Goal: Information Seeking & Learning: Check status

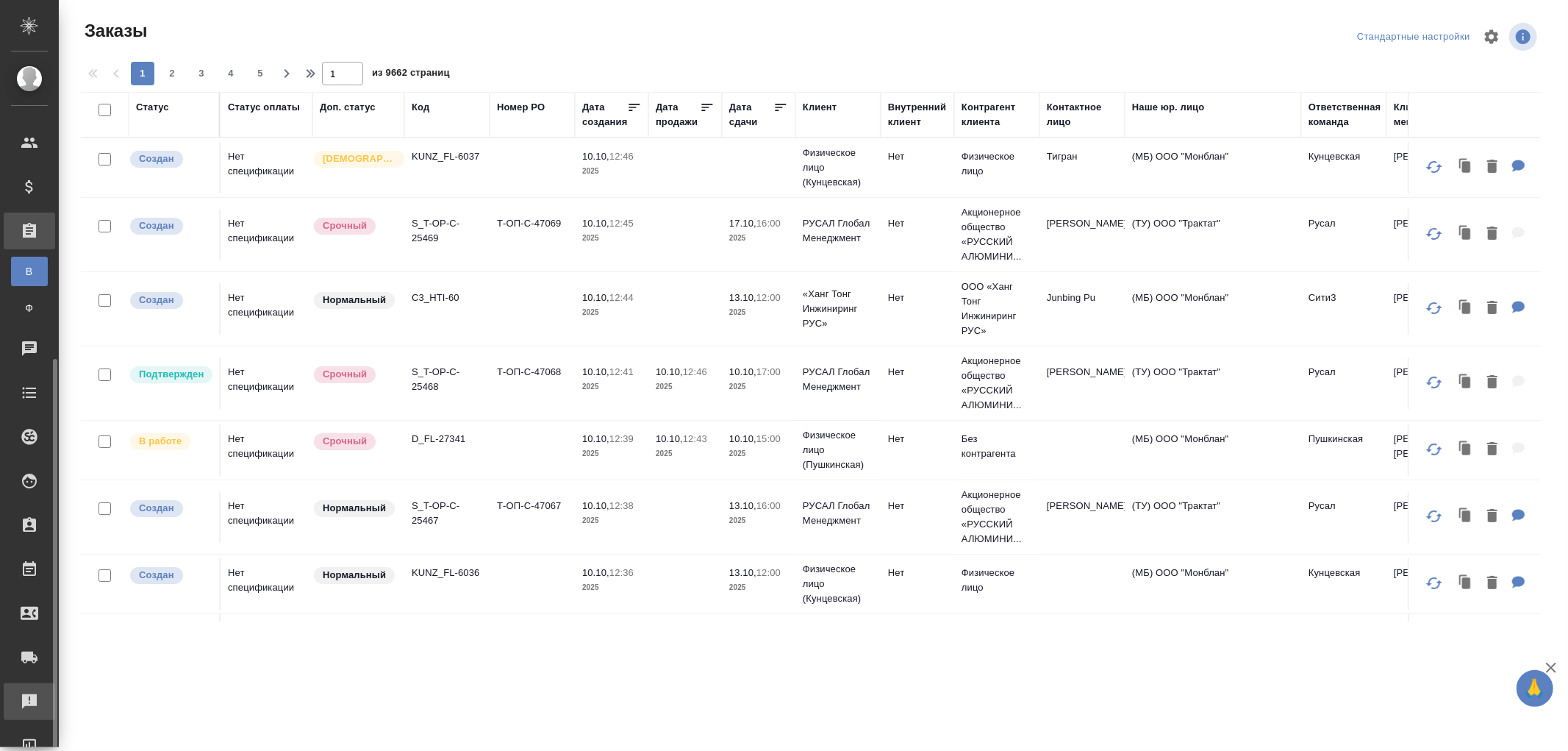
scroll to position [171, 0]
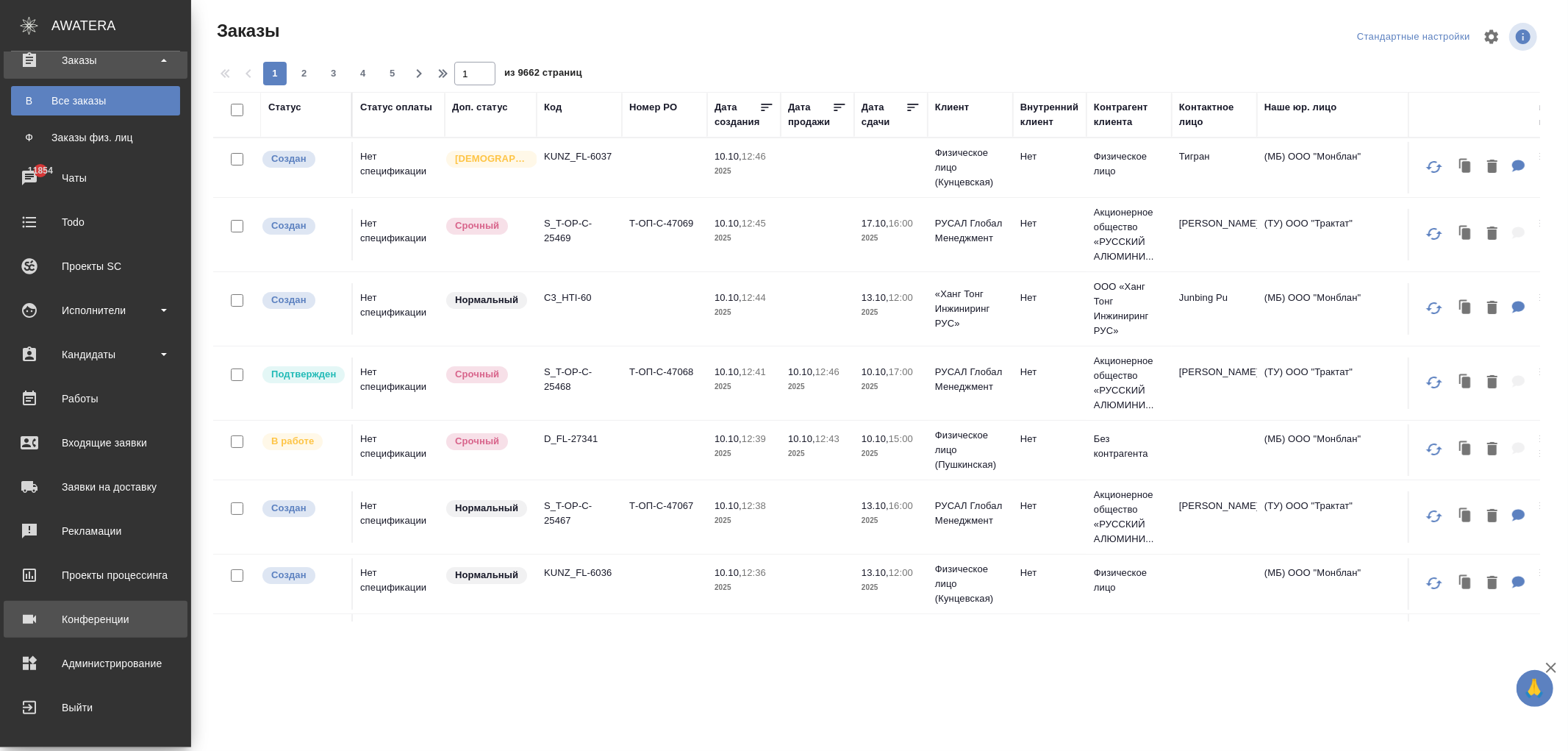
click at [77, 620] on div "Конференции" at bounding box center [96, 619] width 169 height 22
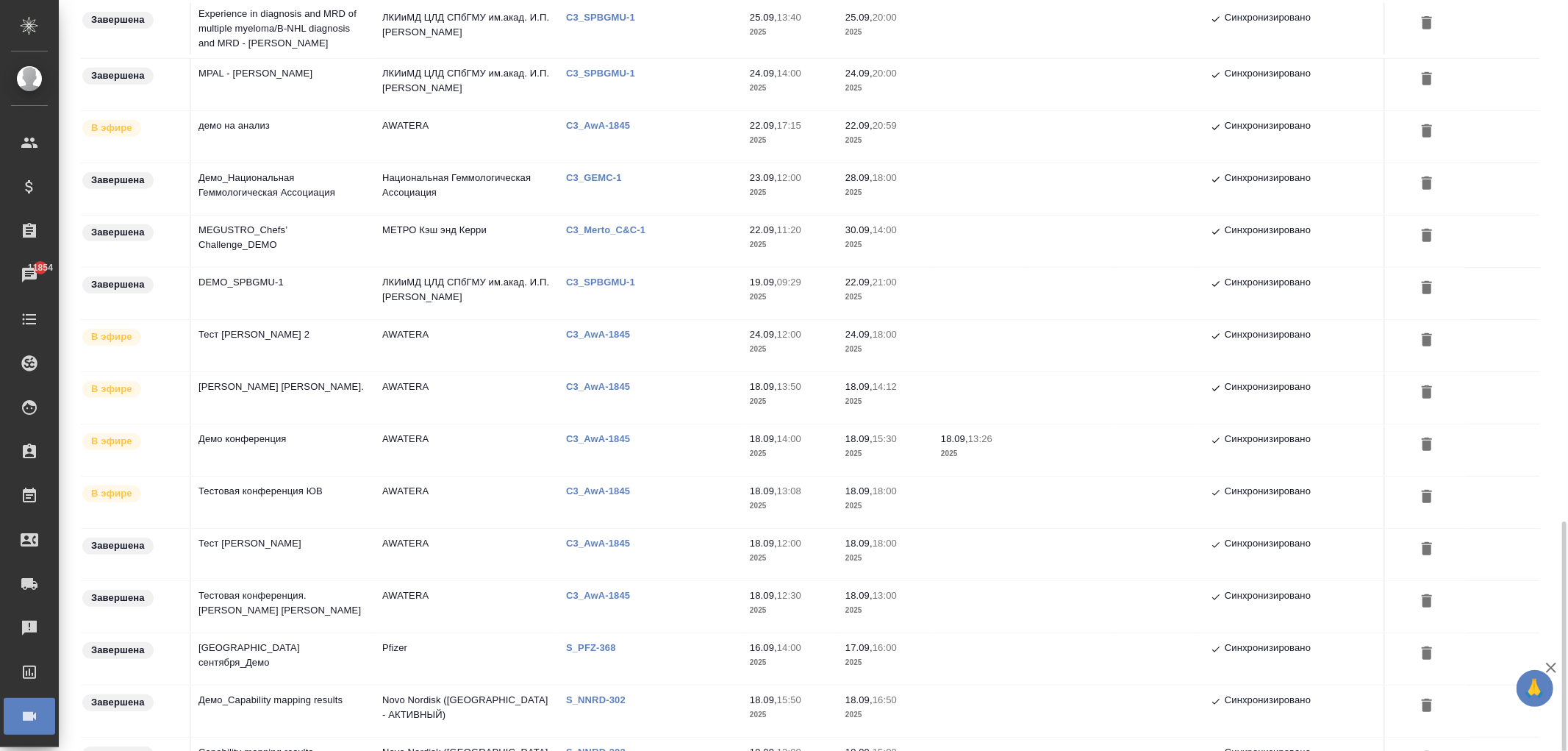
scroll to position [724, 0]
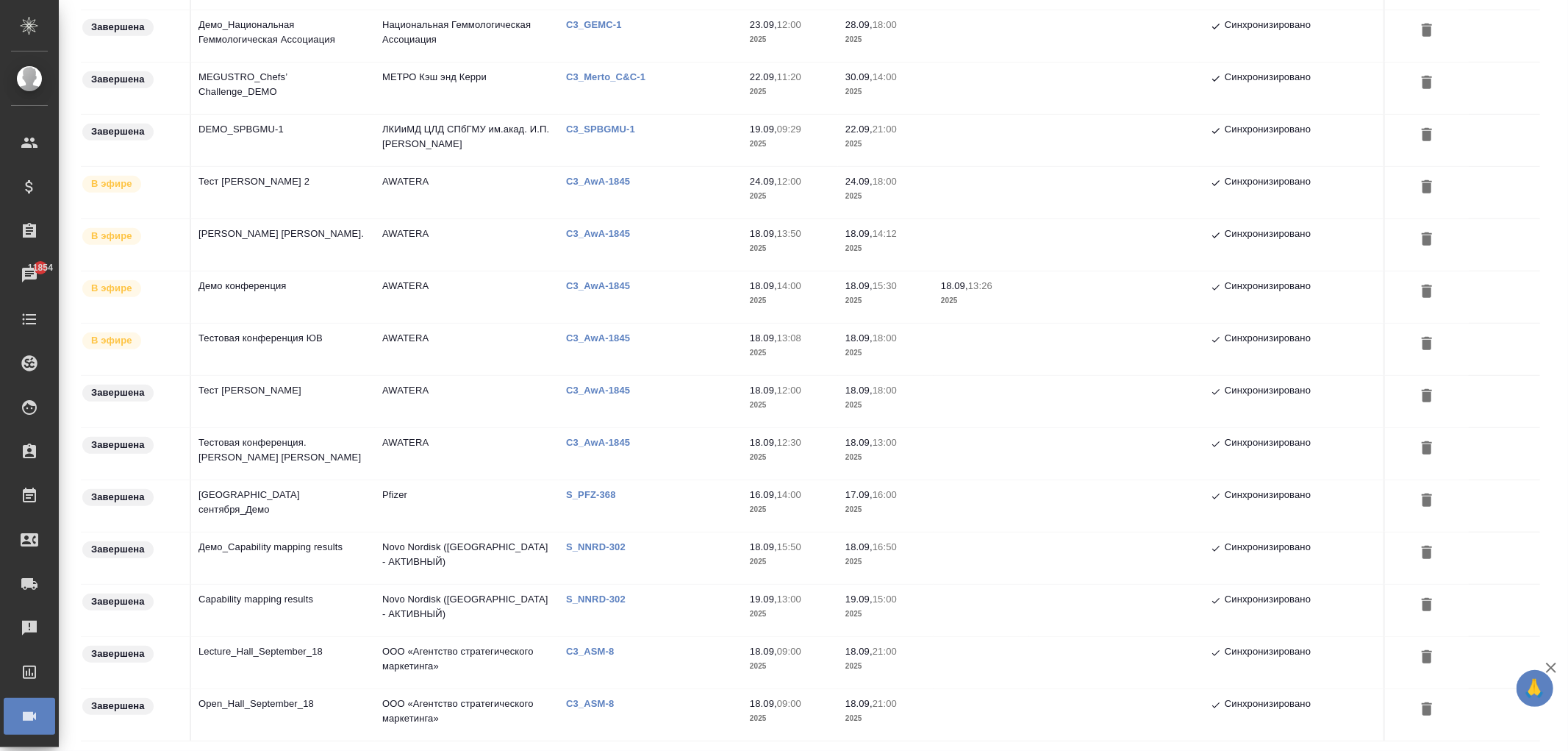
click at [300, 500] on td "Town Hall_23 сентября_Демо" at bounding box center [283, 507] width 183 height 52
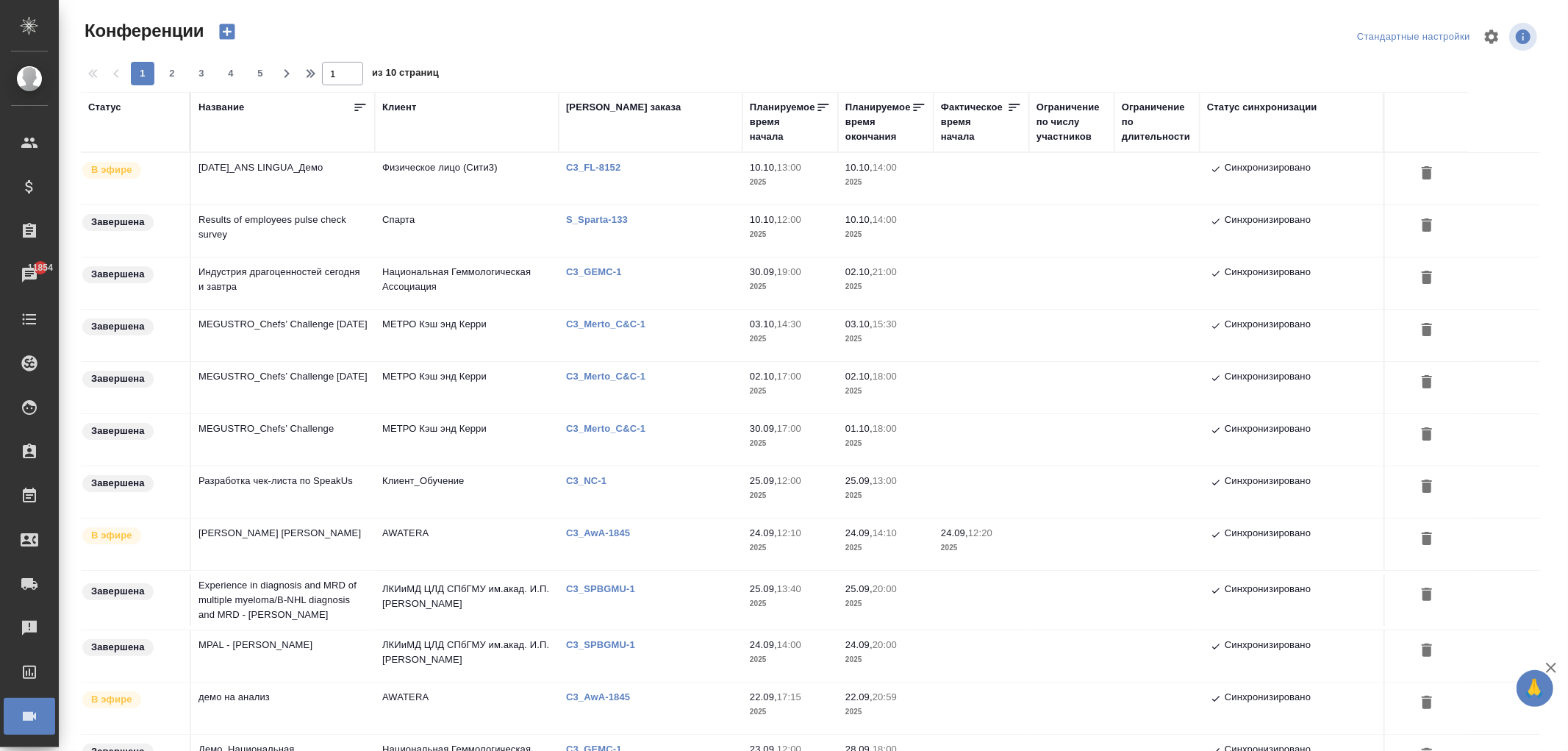
scroll to position [164, 0]
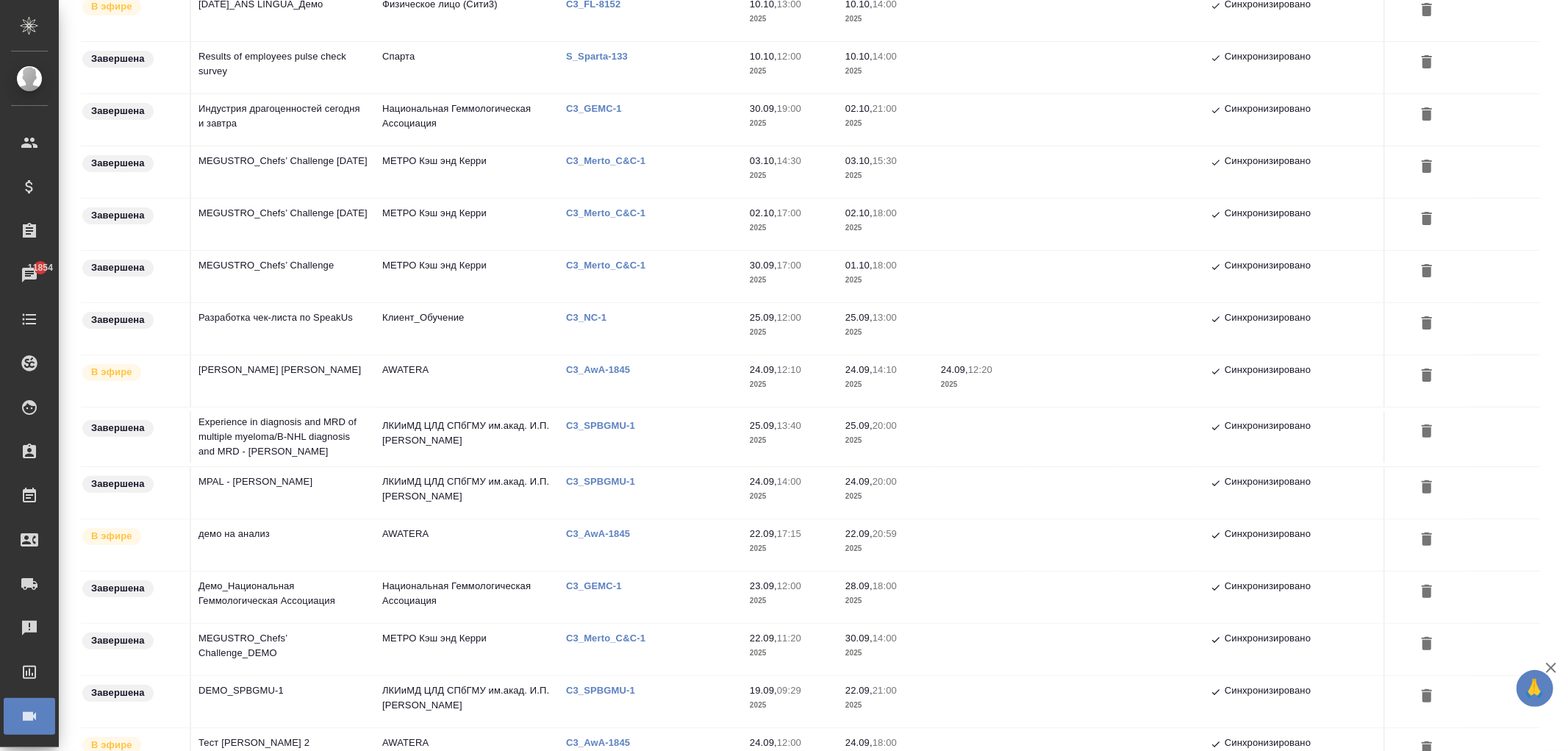
click at [425, 496] on td "ЛКИиМД ЦЛД СПбГМУ им.акад. И.П.Павлова" at bounding box center [467, 493] width 183 height 52
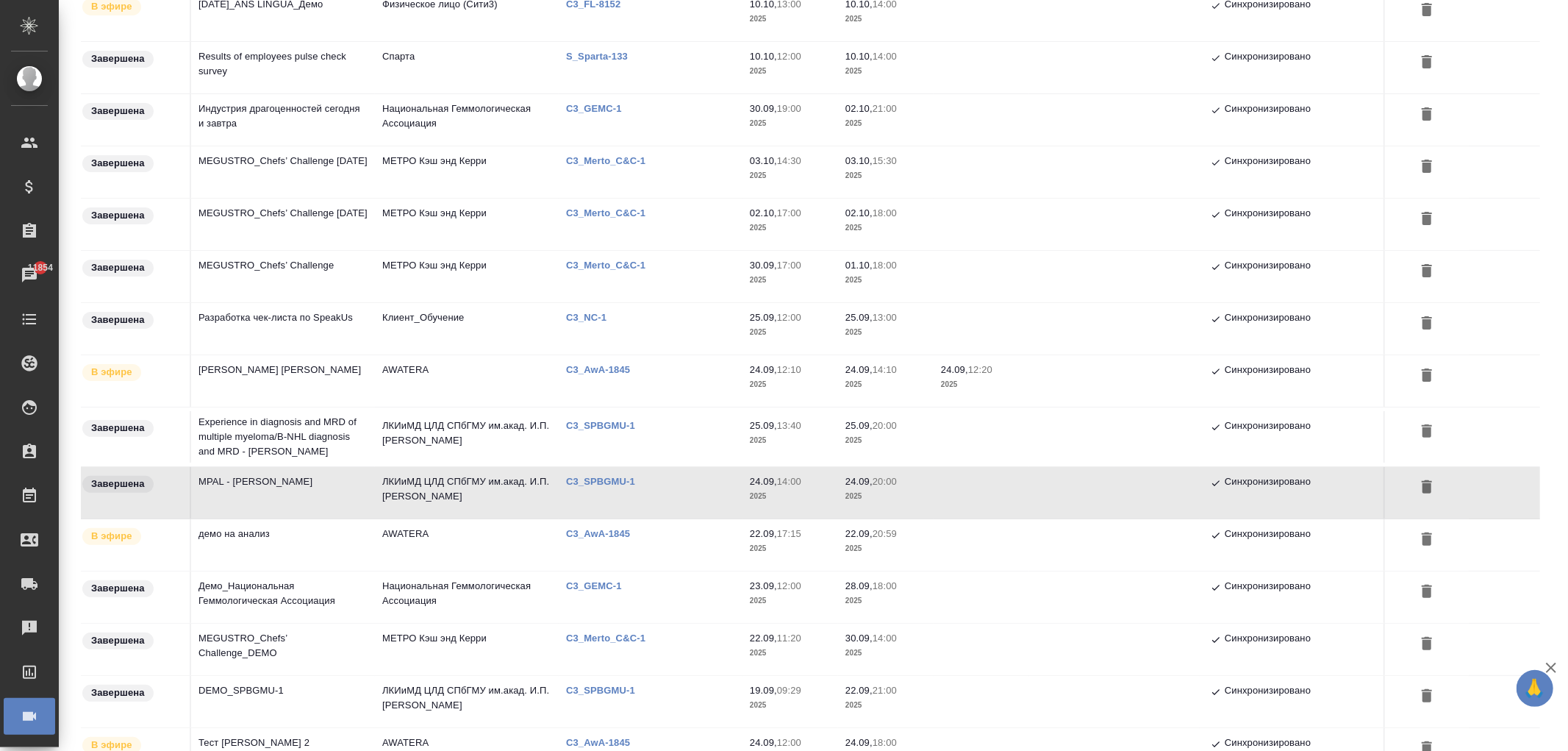
scroll to position [724, 0]
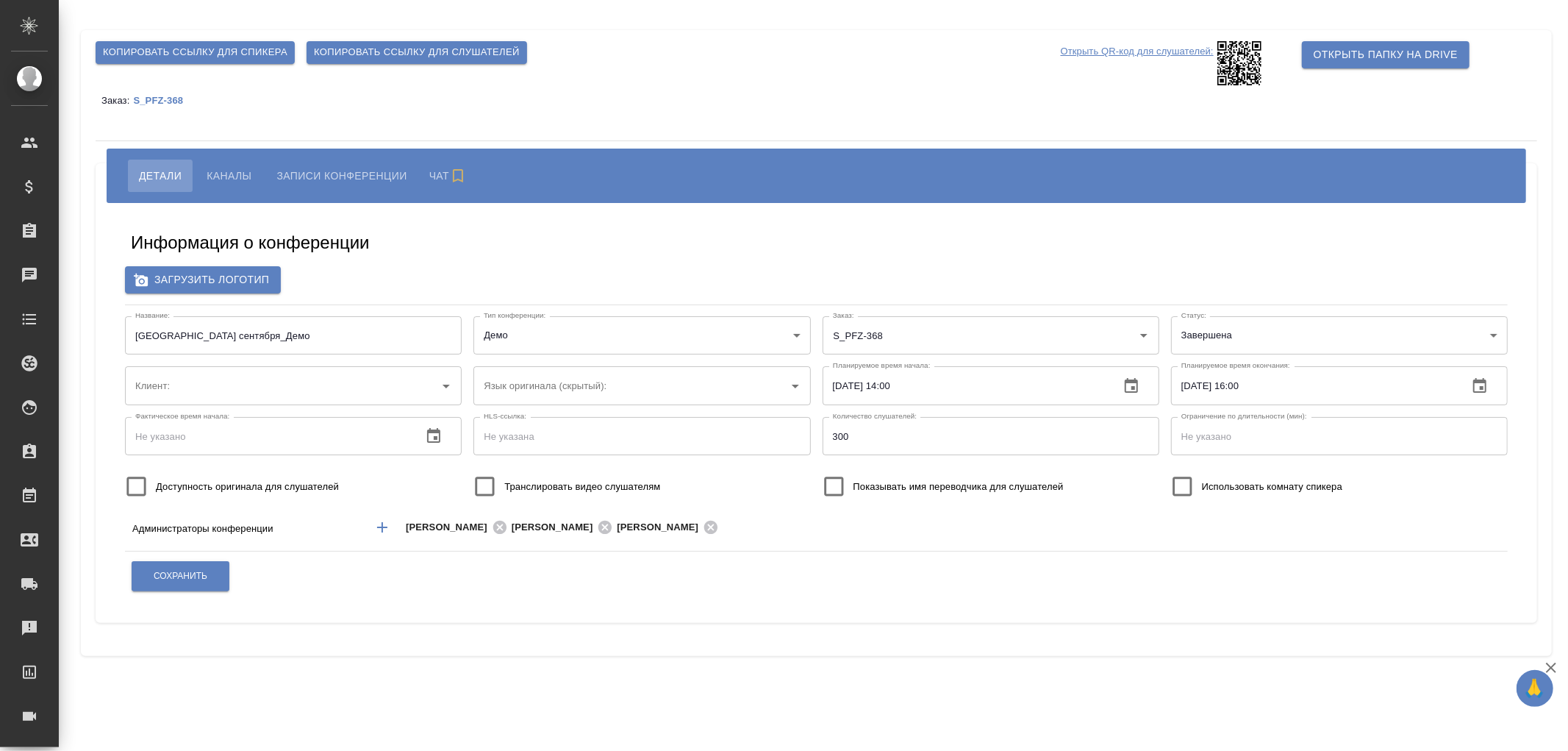
click at [301, 185] on button "Записи конференции" at bounding box center [341, 176] width 153 height 32
type input "Pfizer"
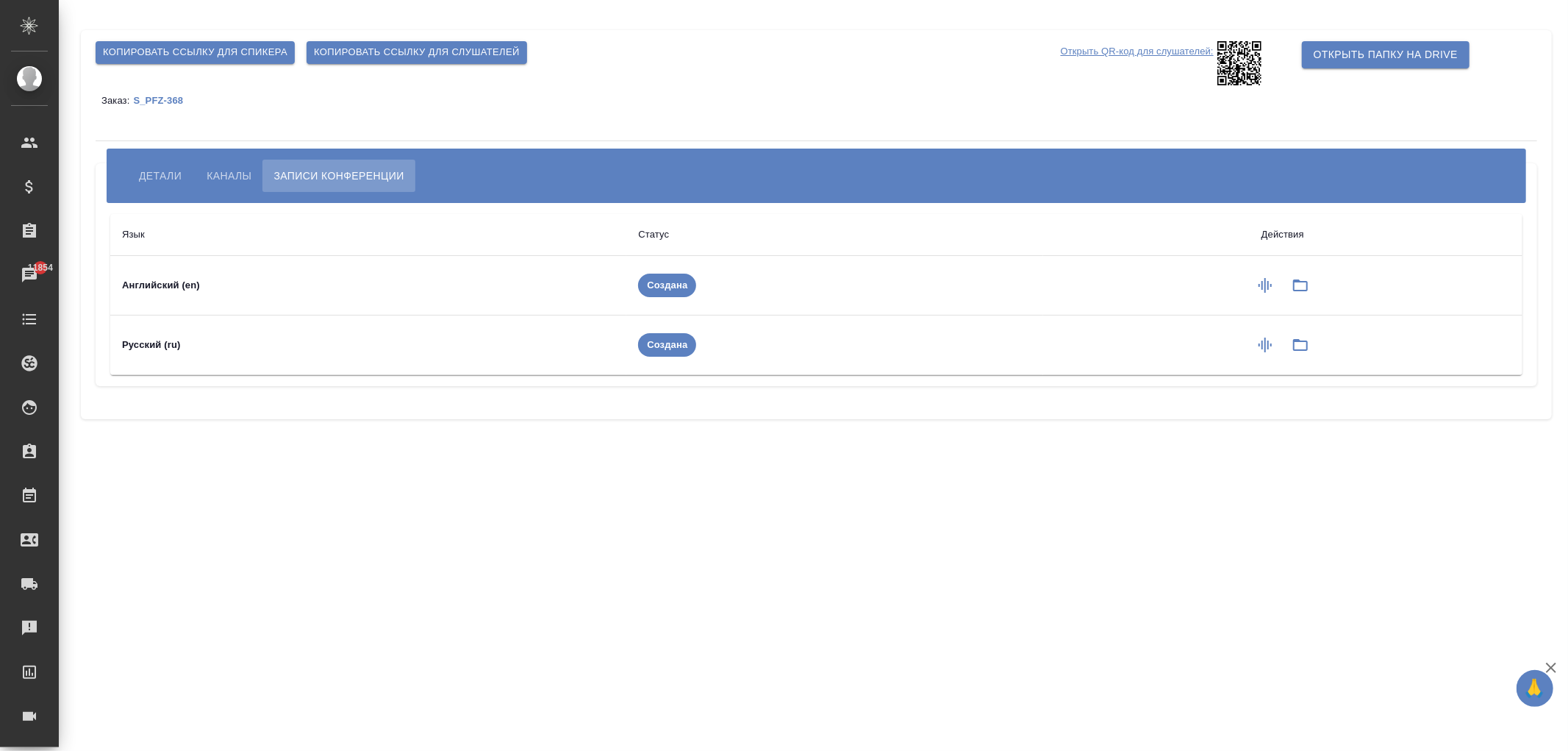
click at [140, 100] on p "S_PFZ-368" at bounding box center [162, 100] width 61 height 11
click at [1351, 59] on span "Открыть папку на Drive" at bounding box center [1386, 55] width 145 height 18
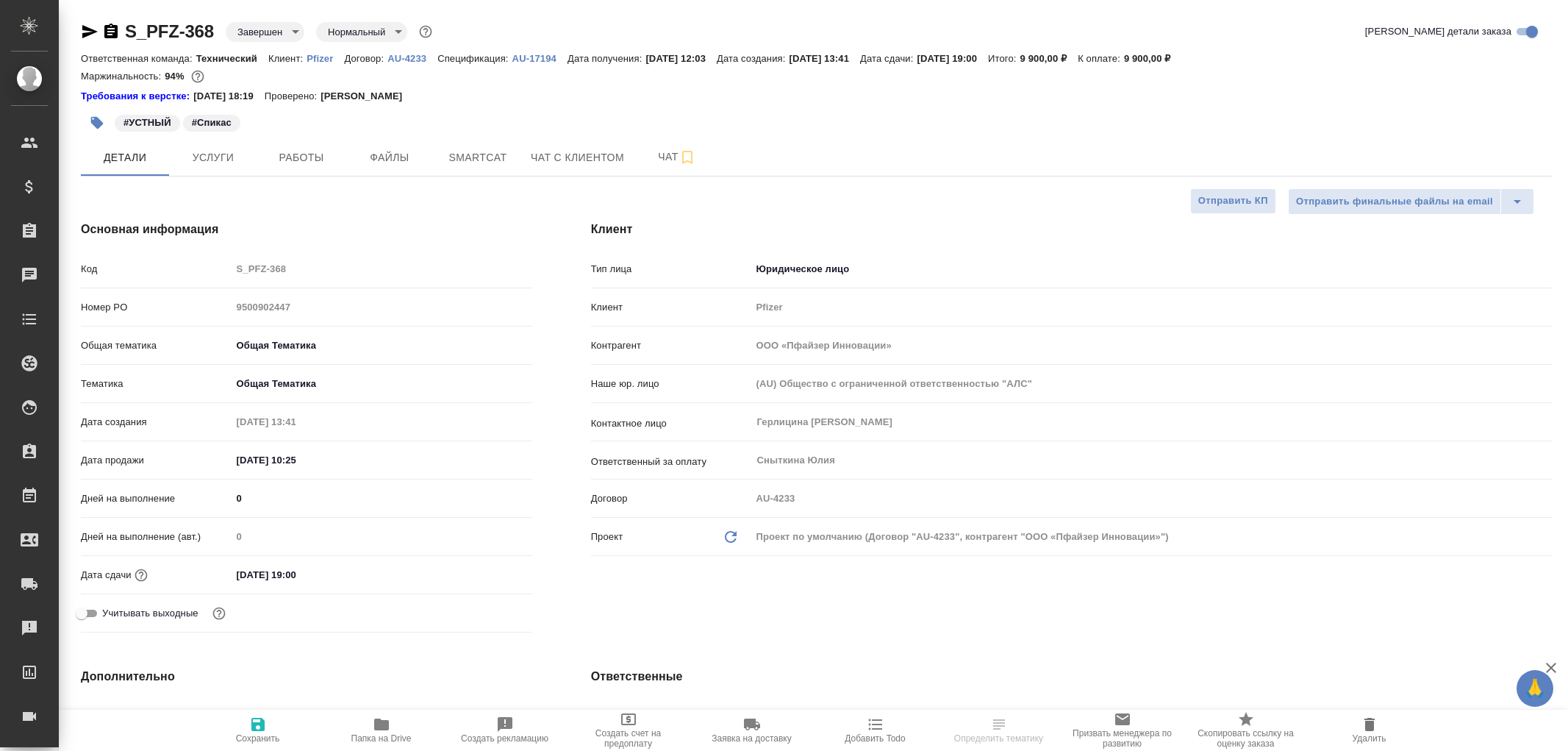
select select "RU"
type input "[PERSON_NAME]"
click at [374, 737] on span "Папка на Drive" at bounding box center [381, 738] width 60 height 10
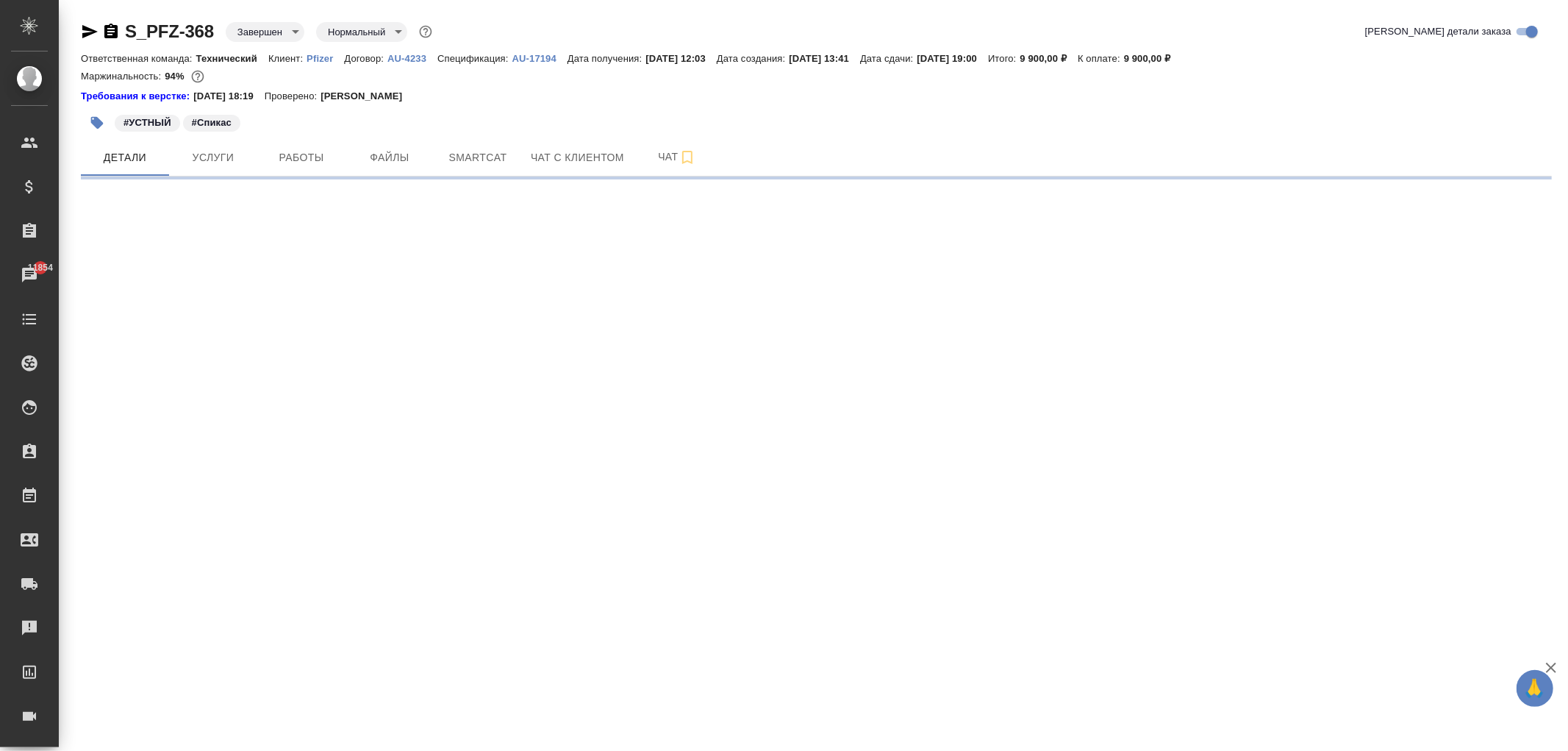
select select "RU"
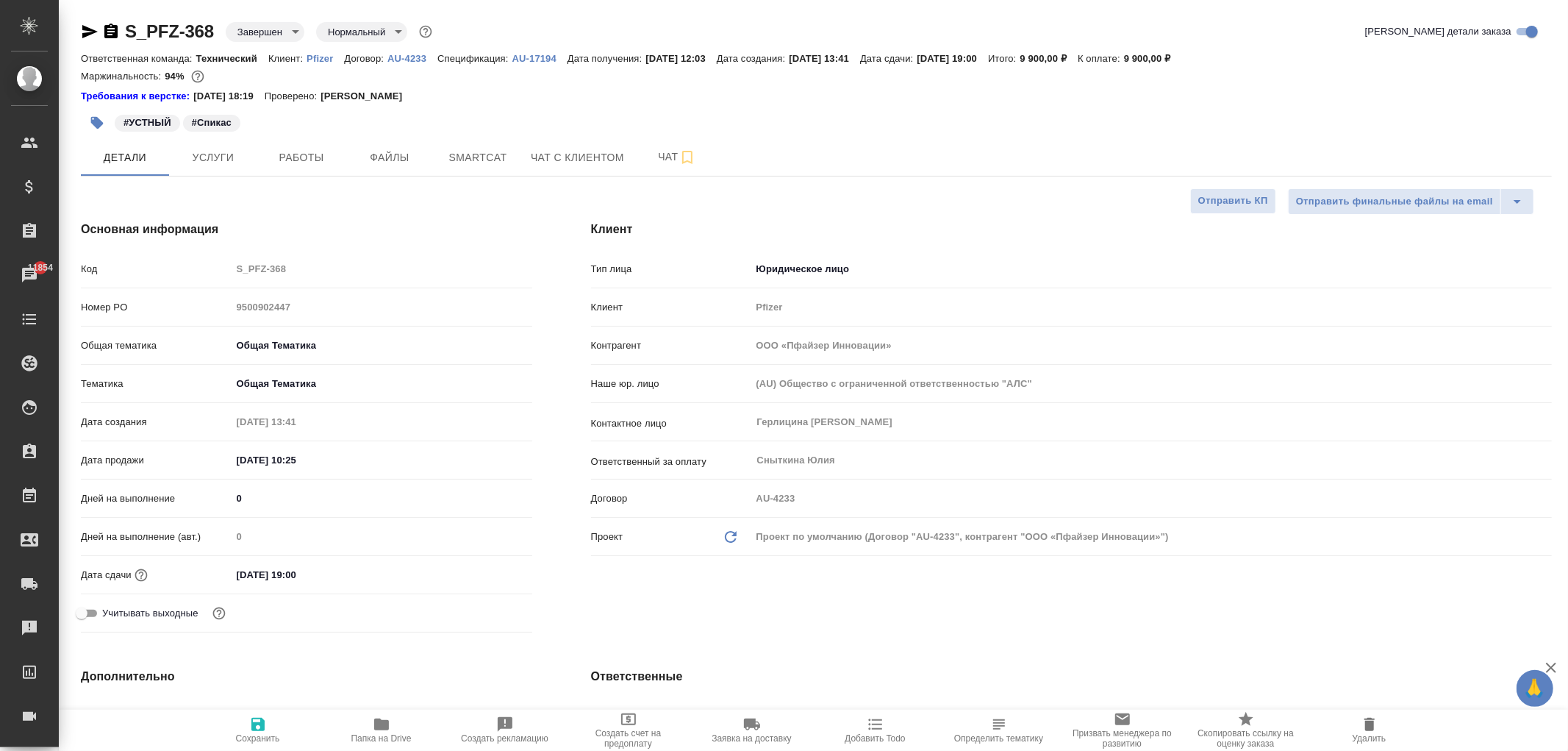
type textarea "x"
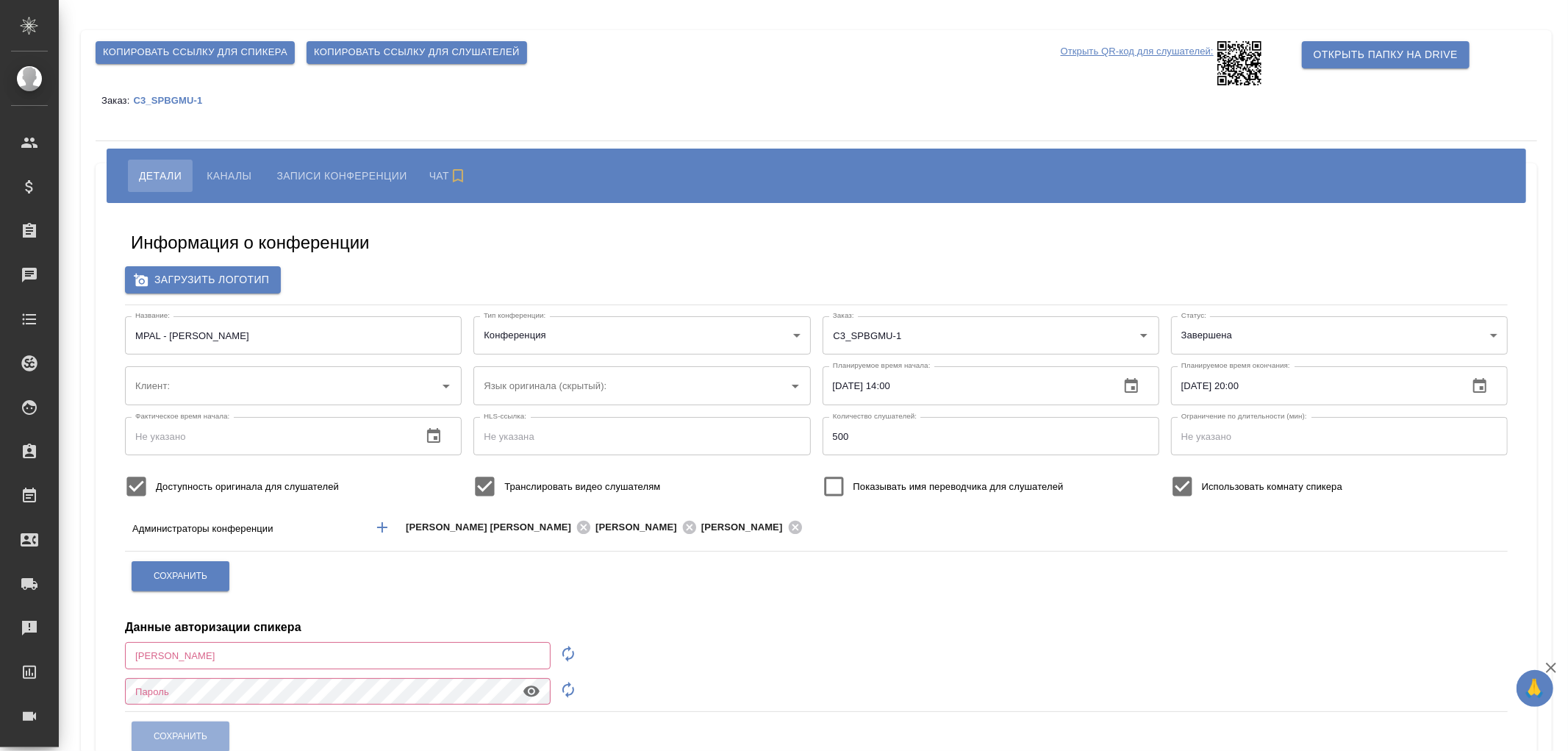
type input "ЛКИиМД ЦЛД СПбГМУ им.акад. И.П.Павлова"
type input "d.zhukova@awatera.com"
click at [306, 164] on button "Записи конференции" at bounding box center [338, 176] width 153 height 32
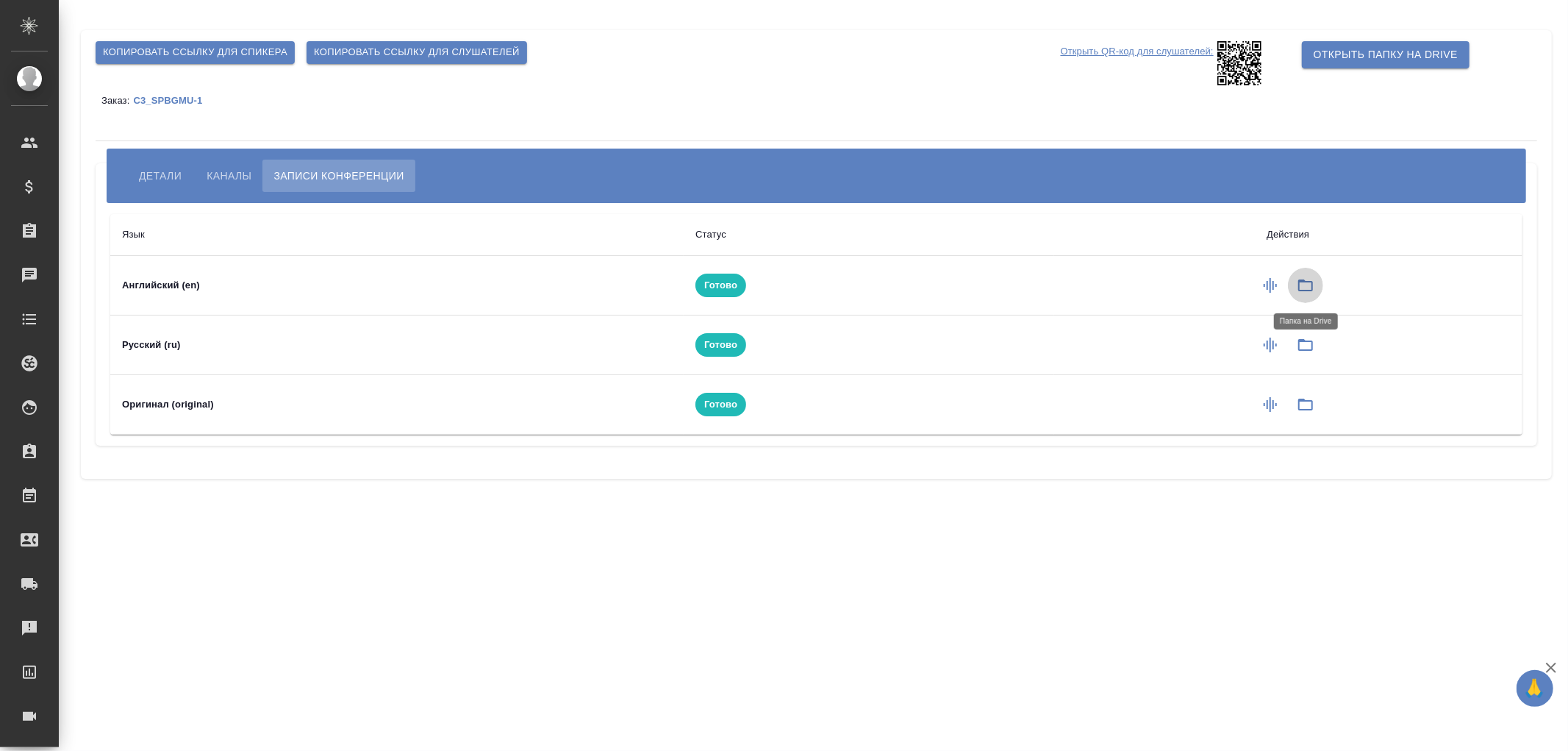
click at [1300, 284] on icon "button" at bounding box center [1306, 285] width 18 height 18
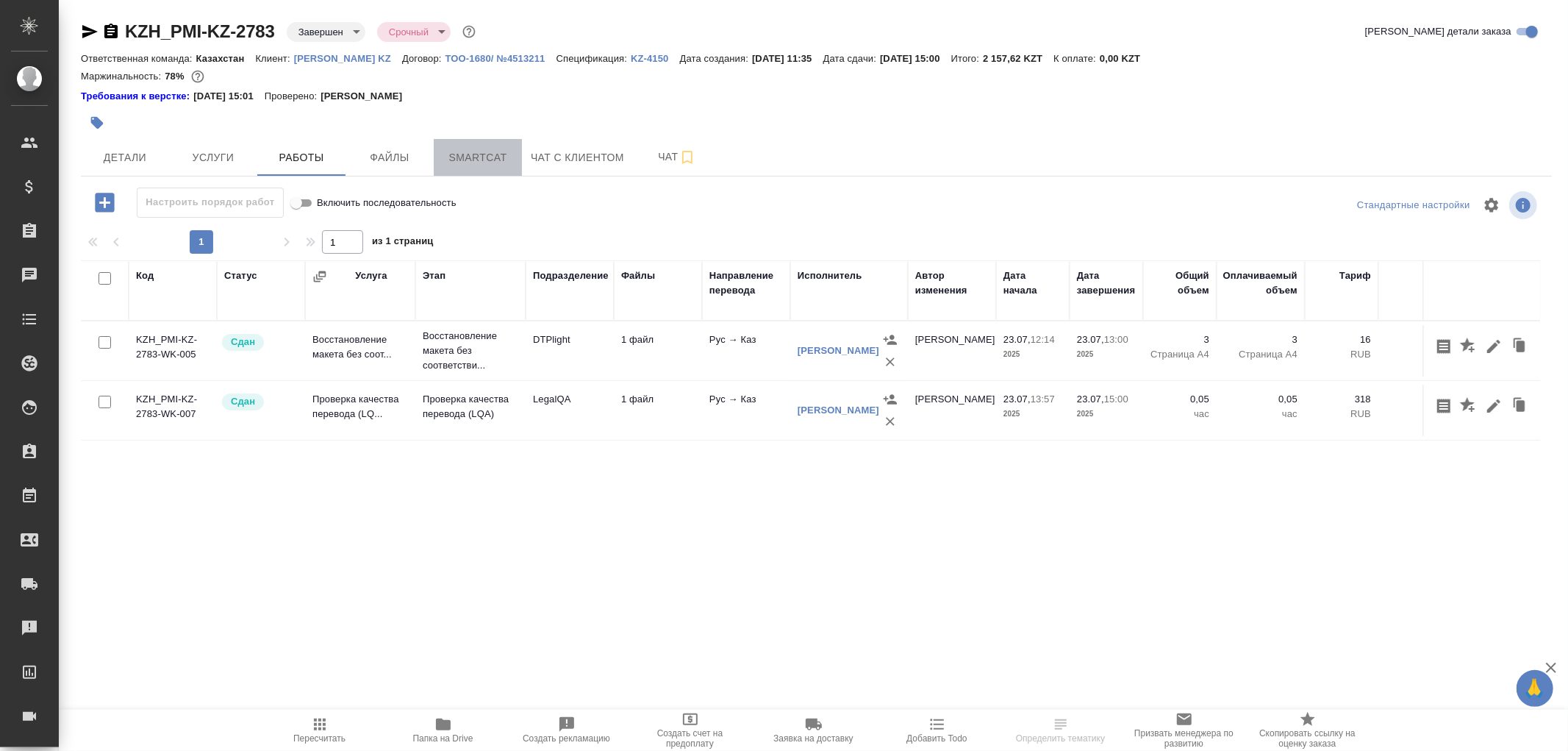
click at [471, 160] on span "Smartcat" at bounding box center [477, 158] width 71 height 18
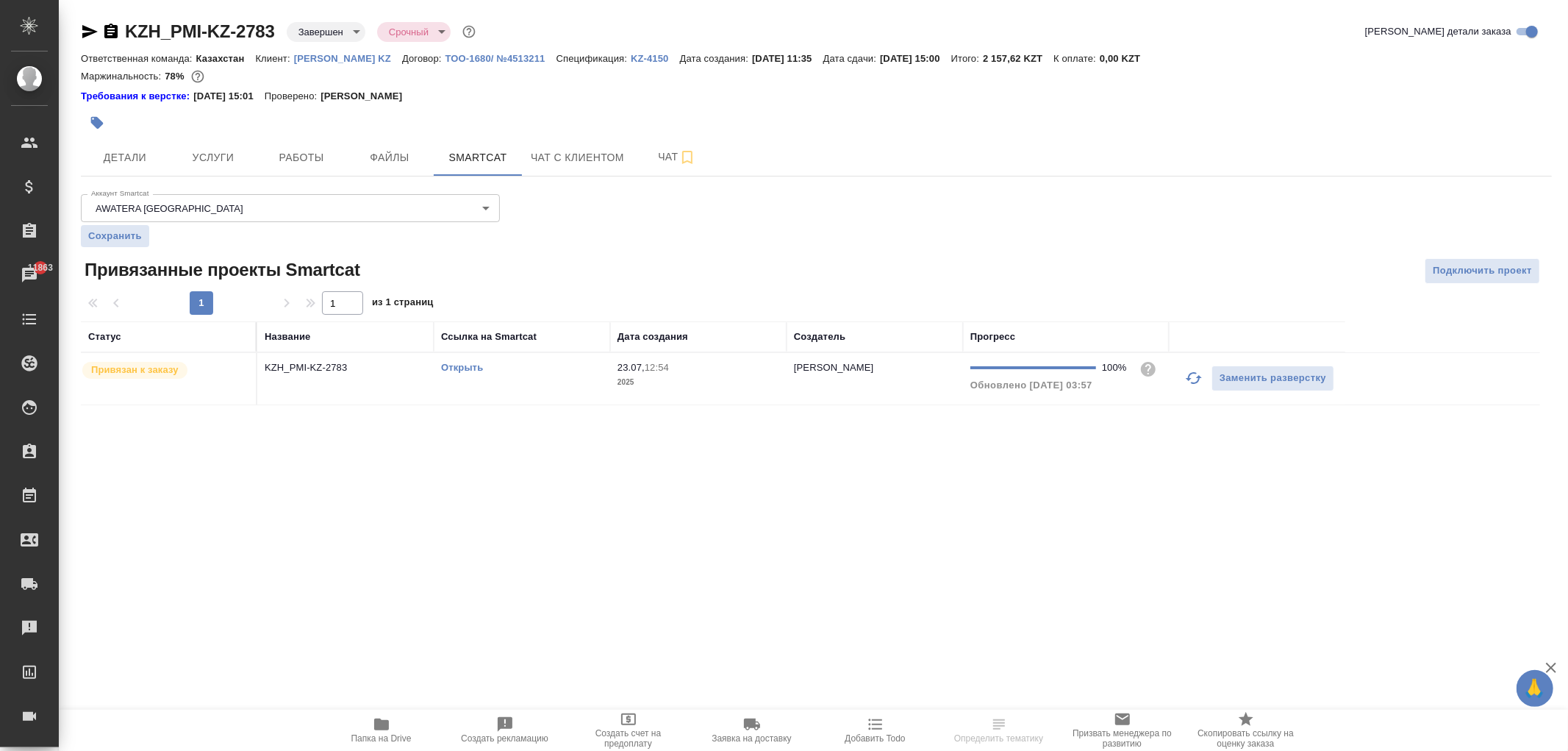
click at [465, 371] on link "Открыть" at bounding box center [462, 367] width 42 height 11
drag, startPoint x: 348, startPoint y: 369, endPoint x: 214, endPoint y: 452, distance: 157.6
click at [214, 452] on div ".cls-1 fill:#fff; AWATERA [PERSON_NAME] Спецификации Заказы 11863 Чаты Todo Про…" at bounding box center [784, 375] width 1568 height 751
drag, startPoint x: 109, startPoint y: 34, endPoint x: 119, endPoint y: 32, distance: 10.2
click at [109, 34] on icon "button" at bounding box center [111, 32] width 18 height 18
